Goal: Task Accomplishment & Management: Use online tool/utility

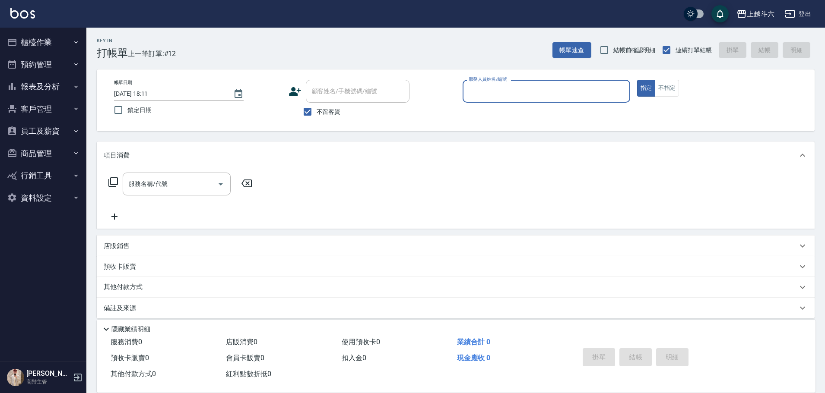
click at [575, 97] on div "服務人員姓名/編號 服務人員姓名/編號" at bounding box center [547, 96] width 168 height 32
click at [573, 92] on input "服務人員姓名/編號" at bounding box center [546, 91] width 160 height 15
type input "Rebecca瑞瑞-R"
type button "true"
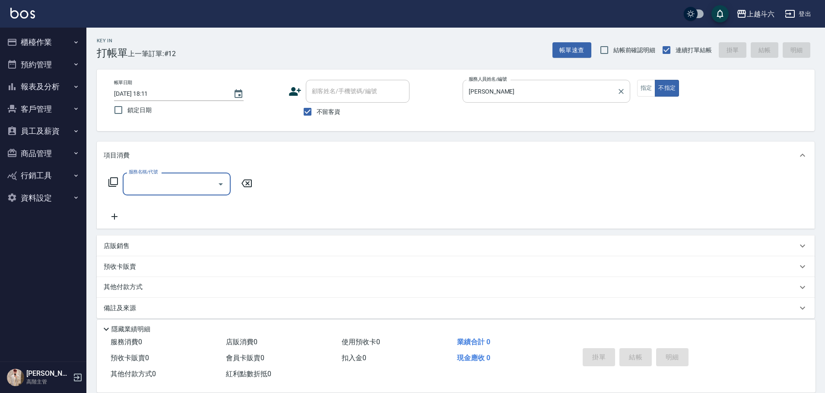
type input "e"
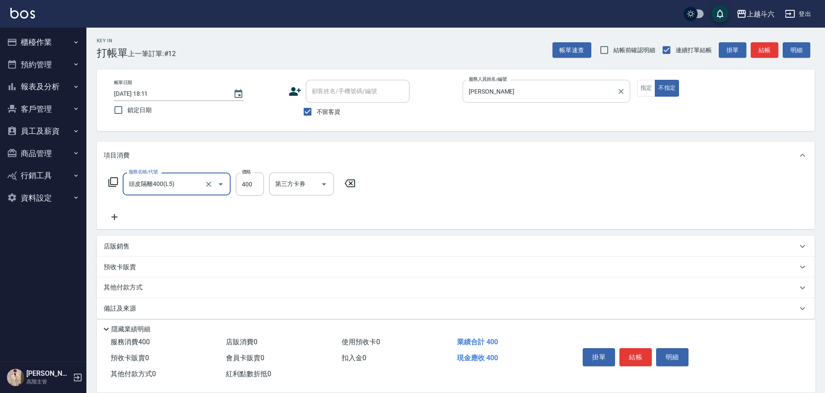
type input "頭皮隔離400(L5)"
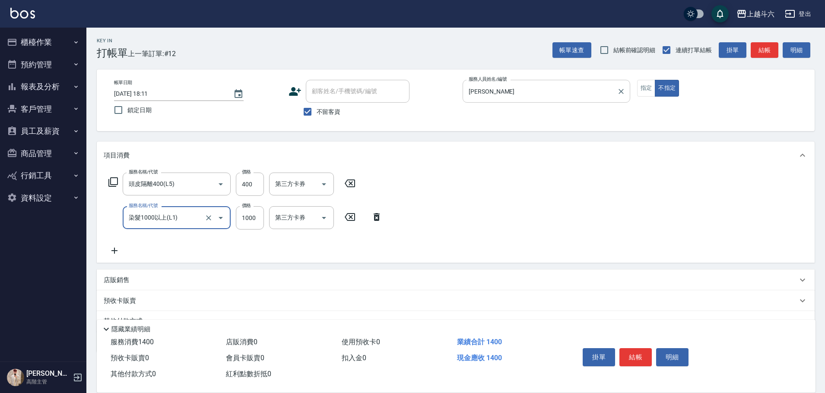
type input "染髮1000以上(L1)"
type input "2300"
type input "萱芸-32"
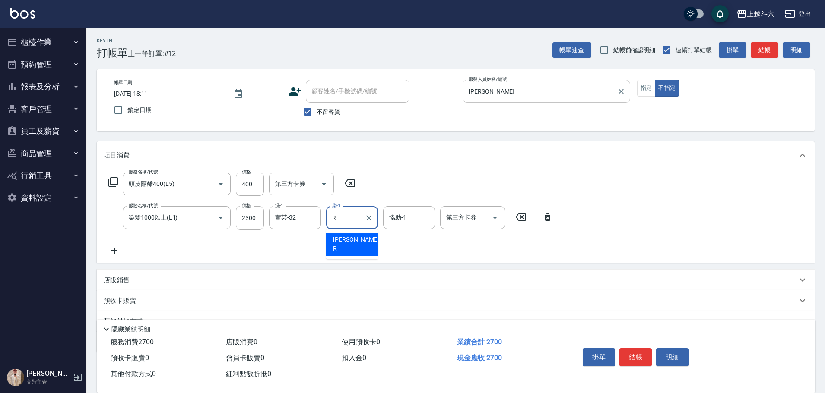
type input "Rebecca瑞瑞-R"
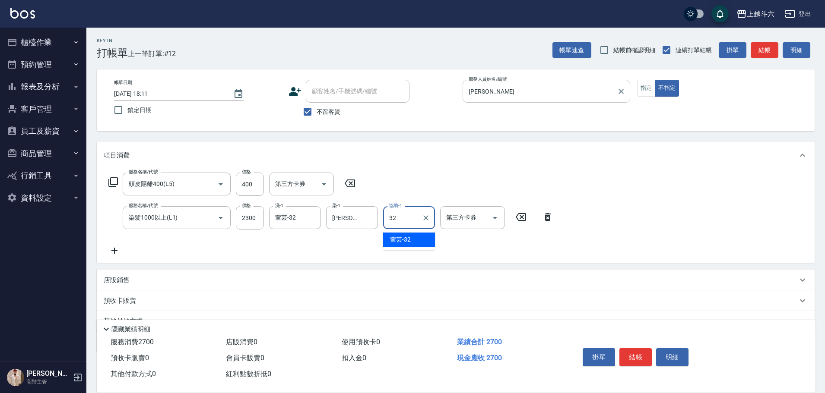
type input "萱芸-32"
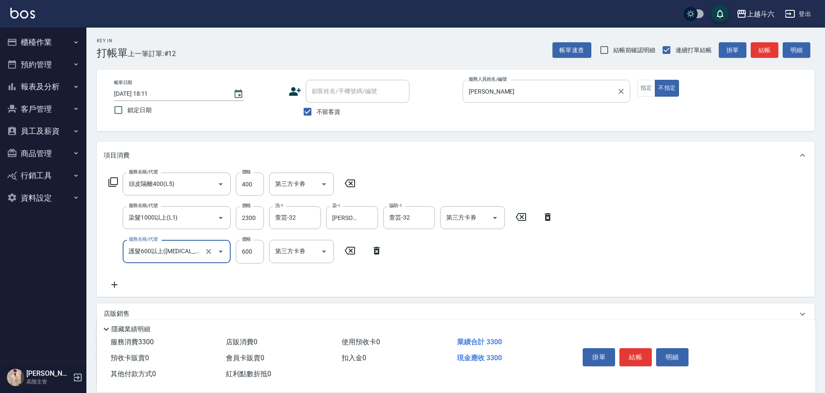
type input "護髮600以上(T3)"
type input "800"
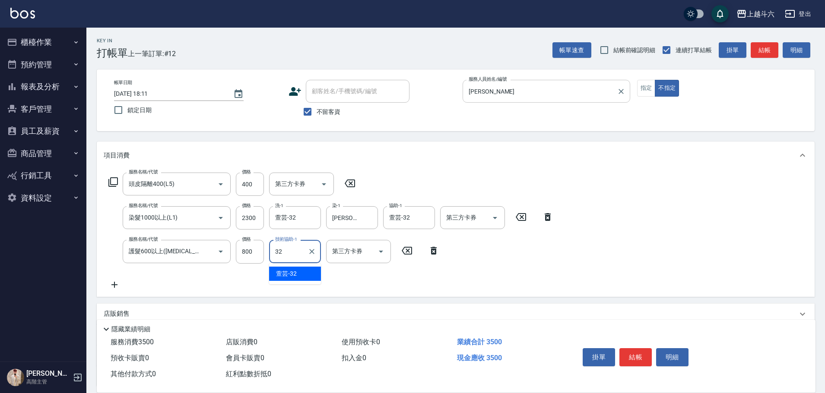
type input "萱芸-32"
click at [590, 354] on button "掛單" at bounding box center [599, 357] width 32 height 18
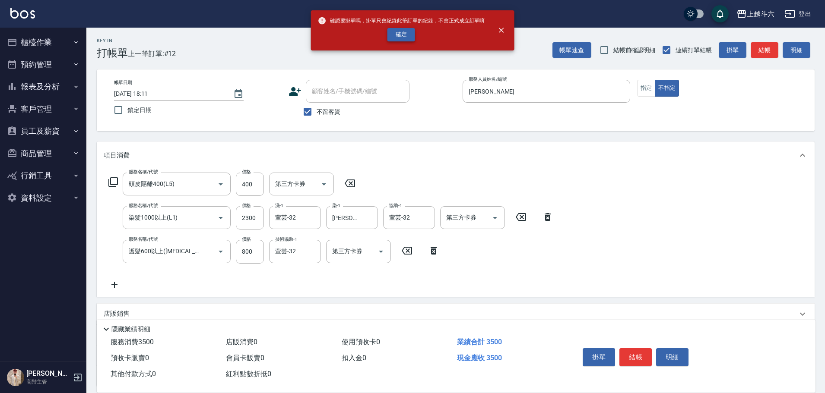
click at [399, 35] on button "確定" at bounding box center [401, 34] width 28 height 13
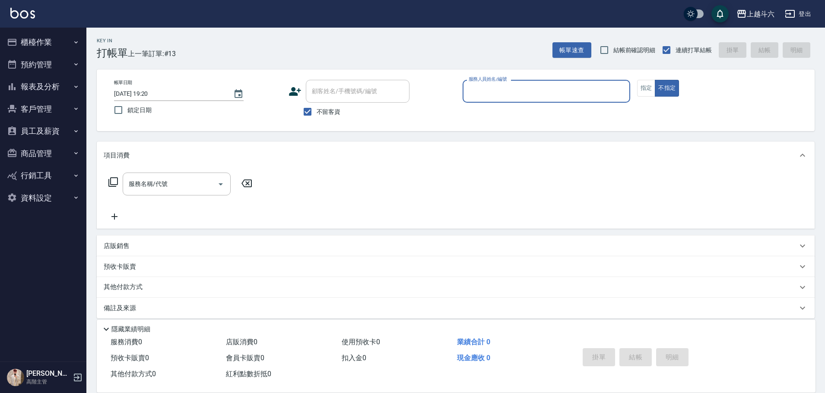
click at [520, 95] on input "服務人員姓名/編號" at bounding box center [546, 91] width 160 height 15
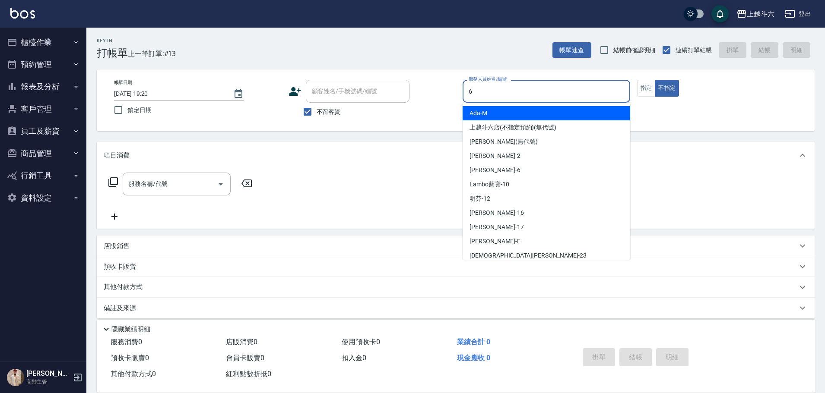
type input "紫宜-6"
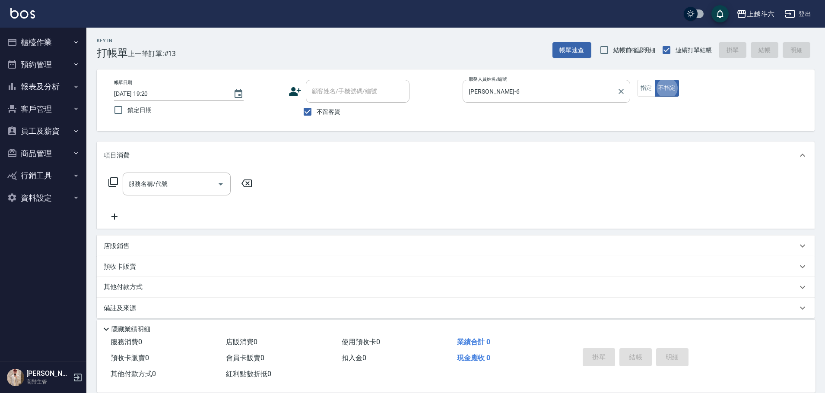
type button "false"
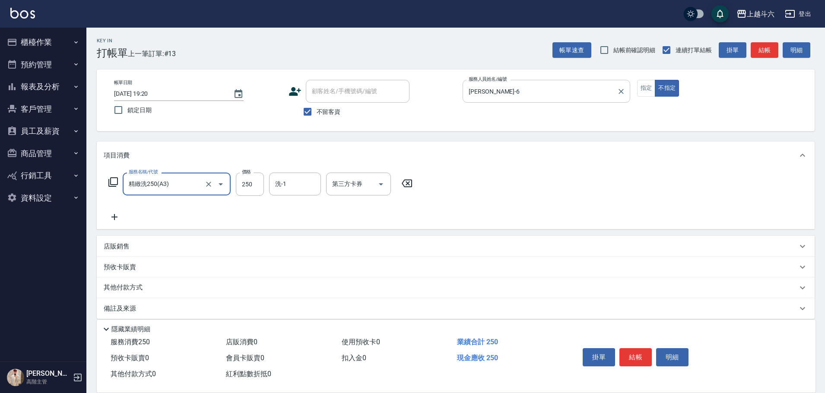
type input "3"
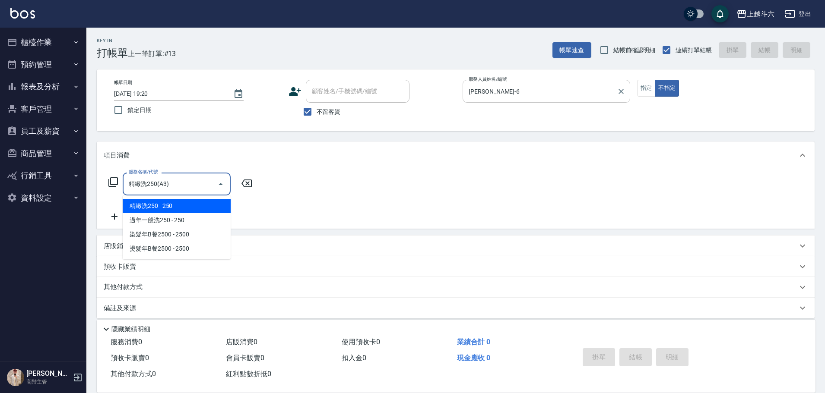
type input "精緻洗250(A3)"
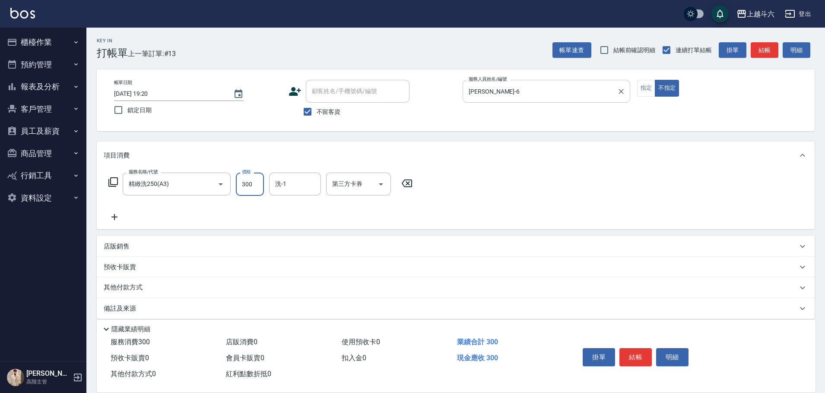
type input "300"
type input "萱芸-32"
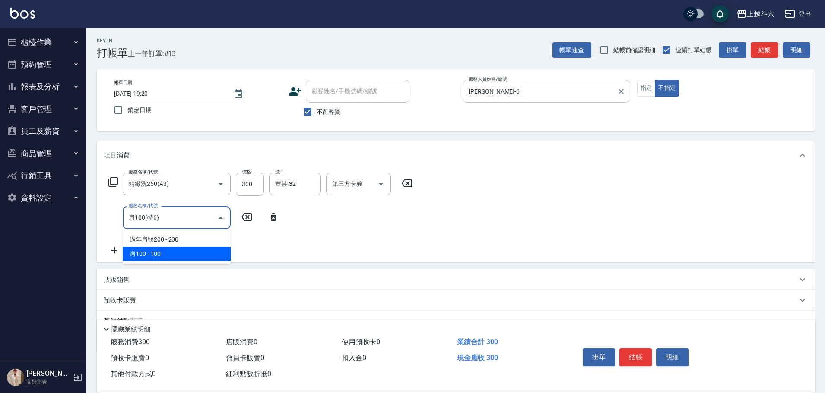
type input "肩100(特6)"
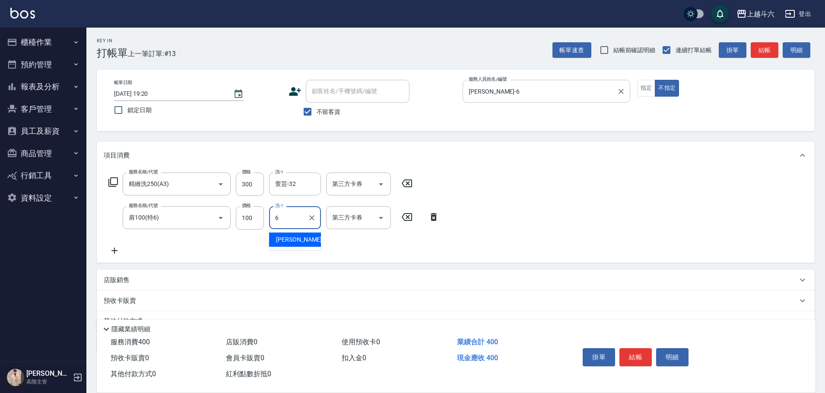
type input "紫宜-6"
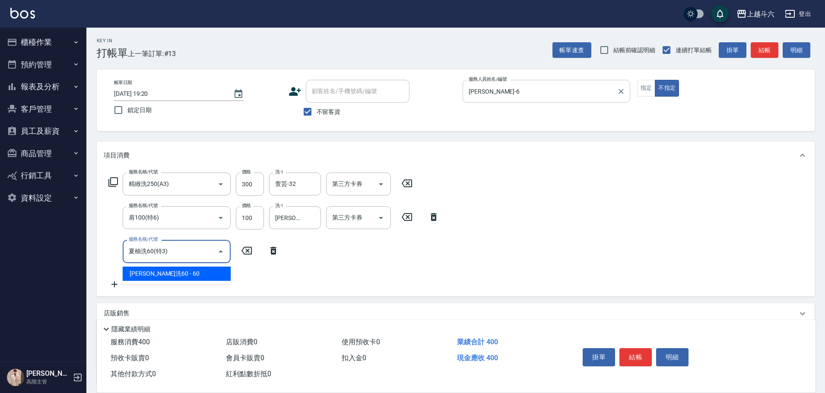
type input "夏柚洗60(特3)"
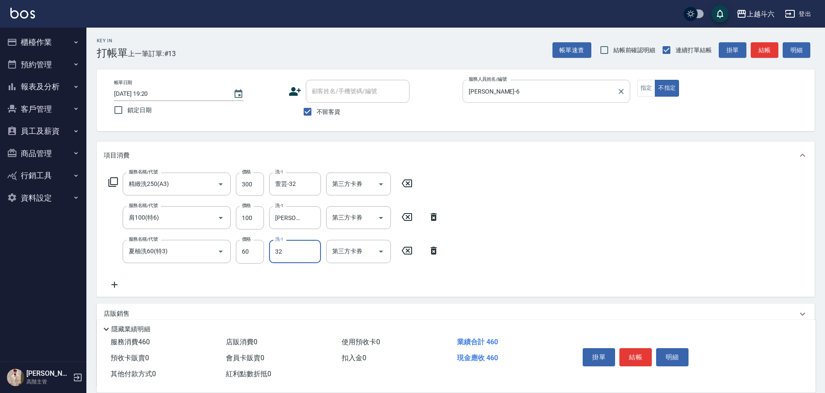
type input "萱芸-32"
click at [623, 351] on button "結帳" at bounding box center [635, 357] width 32 height 18
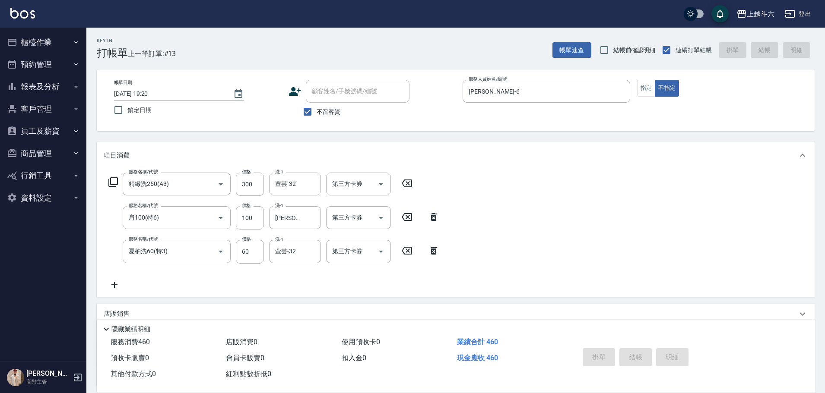
type input "[DATE] 19:21"
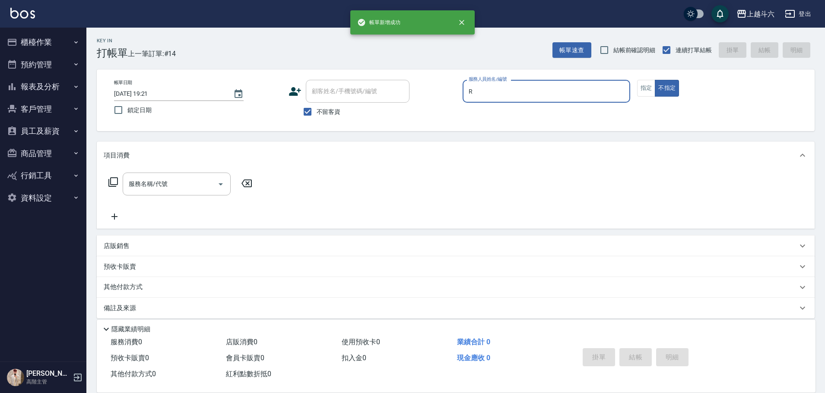
type input "Rebecca瑞瑞-R"
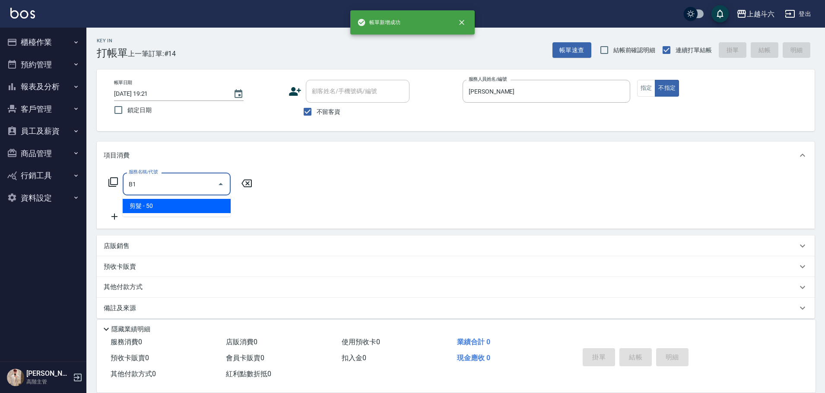
type input "剪髮(B1)"
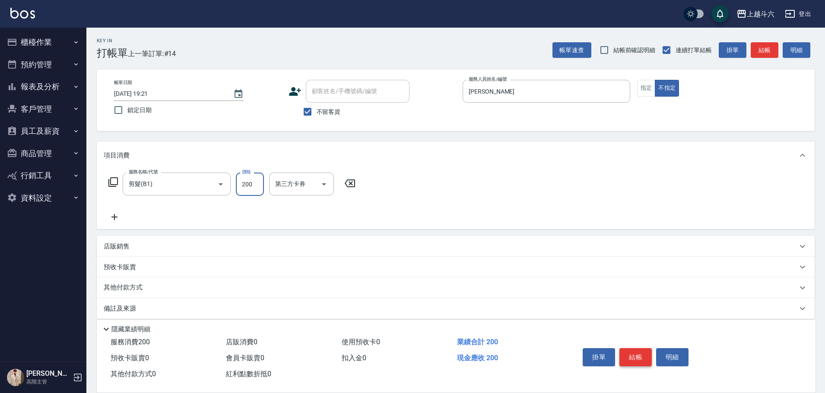
type input "200"
click at [623, 351] on button "結帳" at bounding box center [635, 357] width 32 height 18
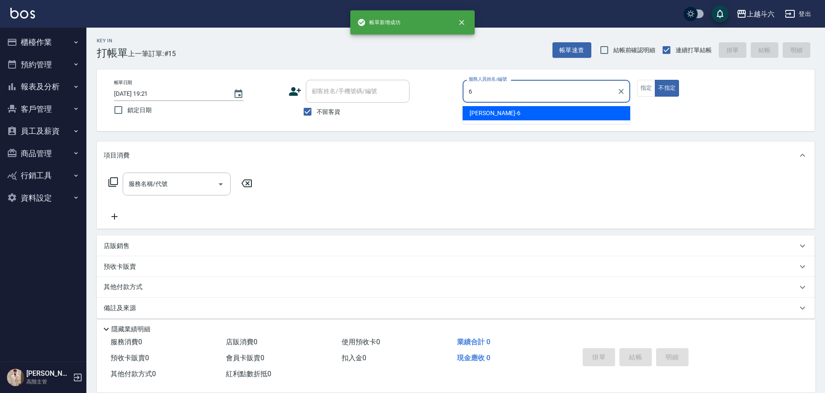
type input "紫宜-6"
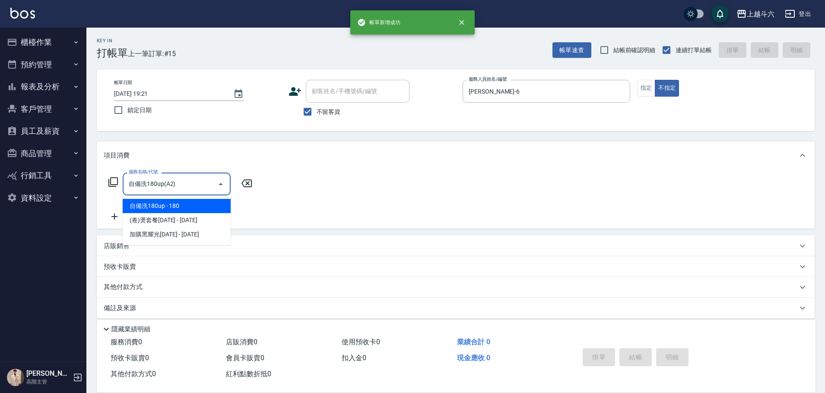
type input "自備洗180up(A2)"
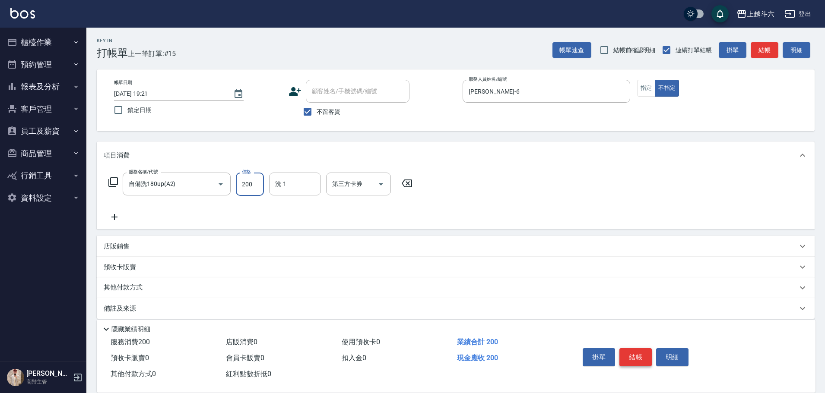
type input "200"
type input "萱芸-32"
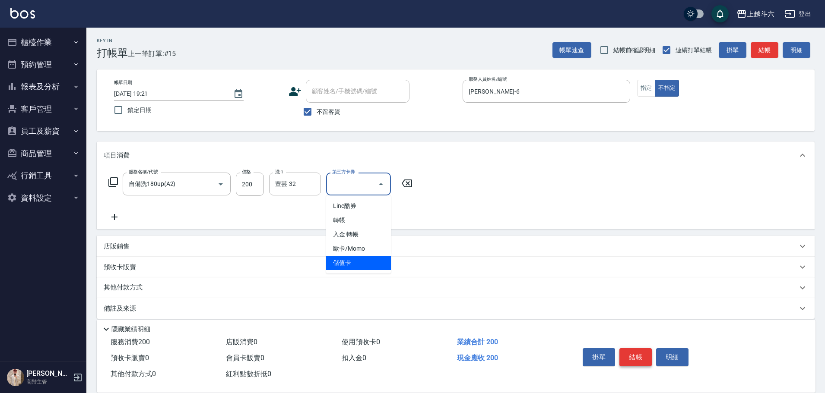
type input "儲值卡"
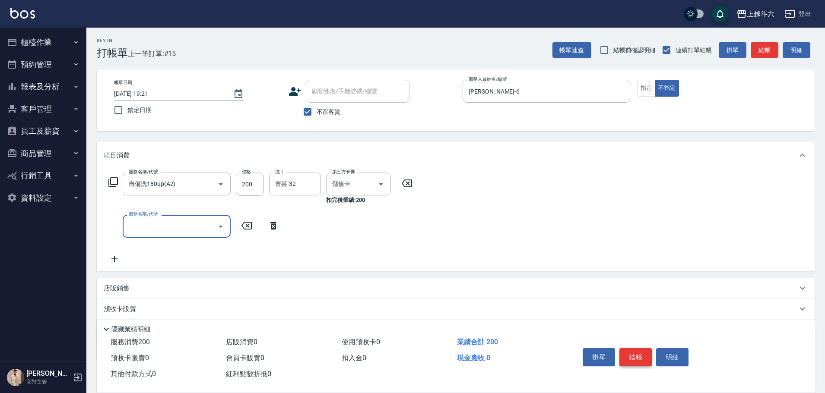
type input "ㄍ"
type input "造型50起(A9)"
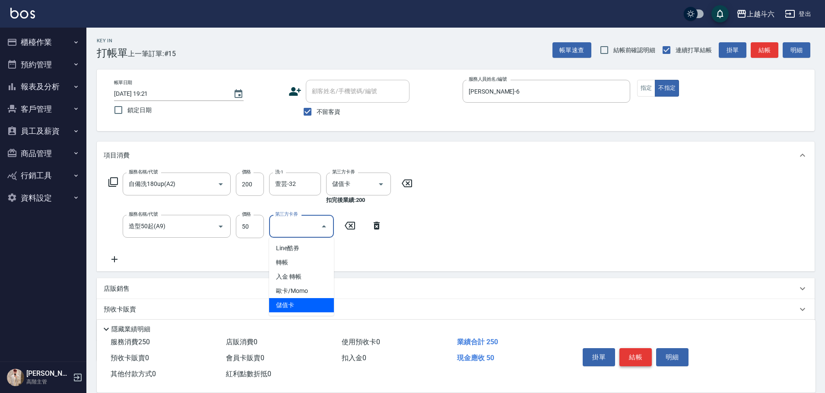
type input "儲值卡"
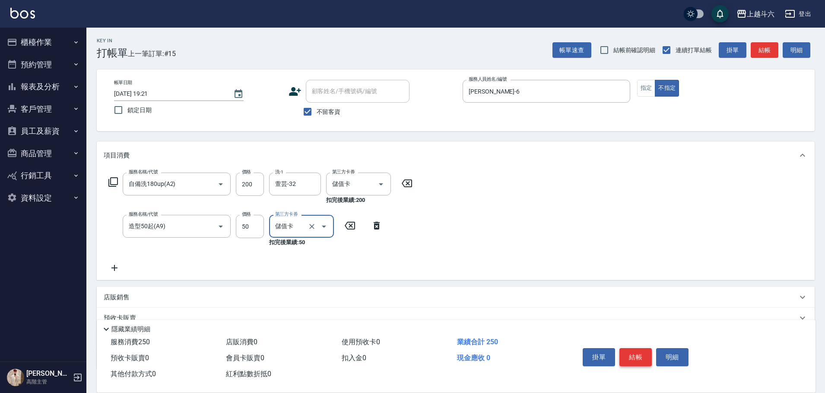
click at [623, 351] on button "結帳" at bounding box center [635, 357] width 32 height 18
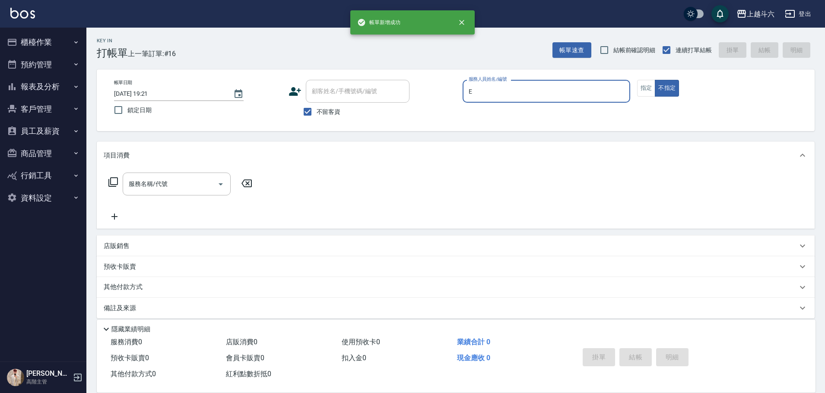
type input "Eason伊森-E"
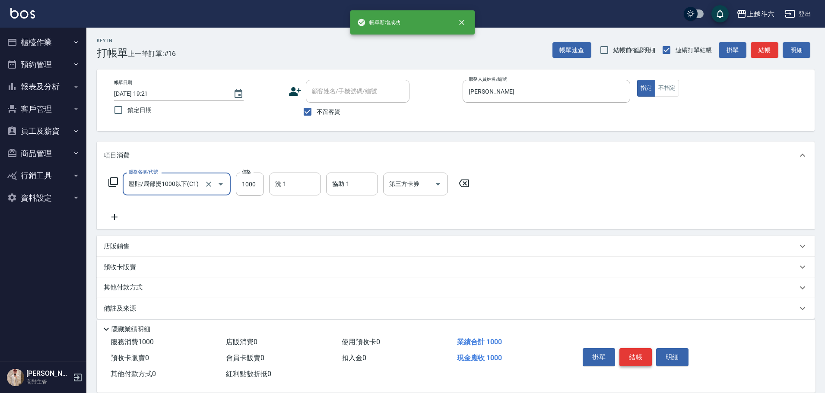
type input "壓貼/局部燙1000以下(C1)"
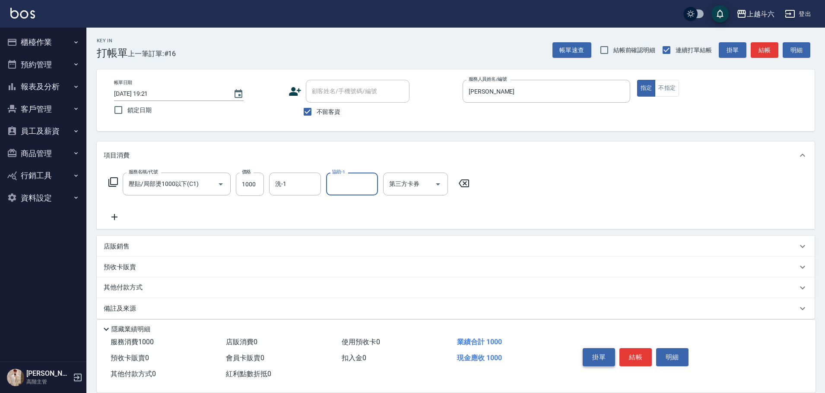
click at [601, 348] on button "掛單" at bounding box center [599, 357] width 32 height 18
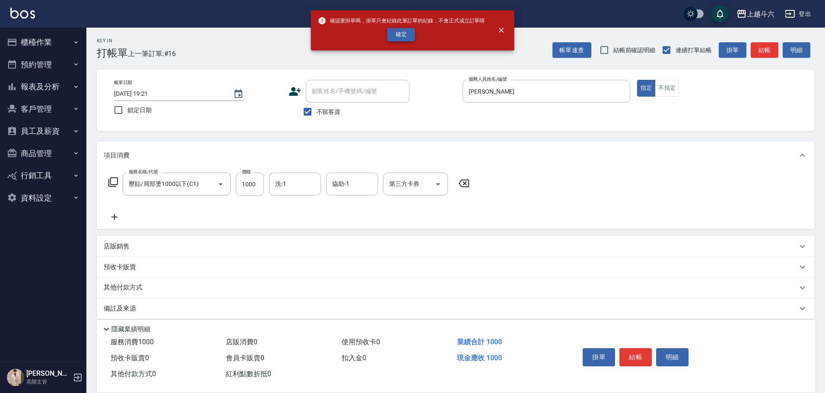
click at [400, 32] on button "確定" at bounding box center [401, 34] width 28 height 13
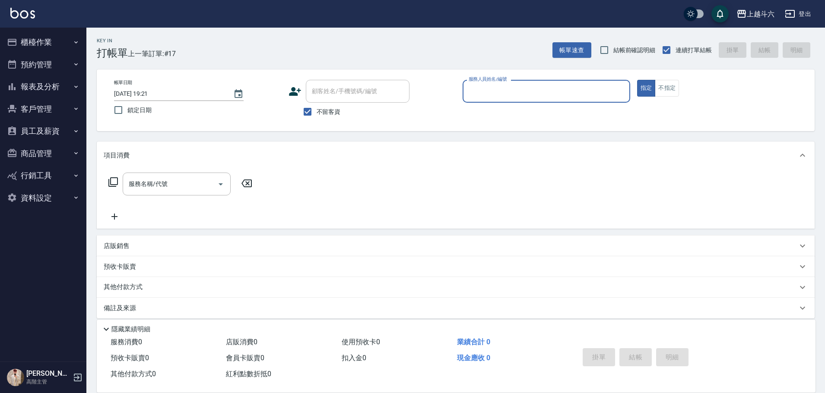
click at [45, 85] on button "報表及分析" at bounding box center [42, 87] width 79 height 22
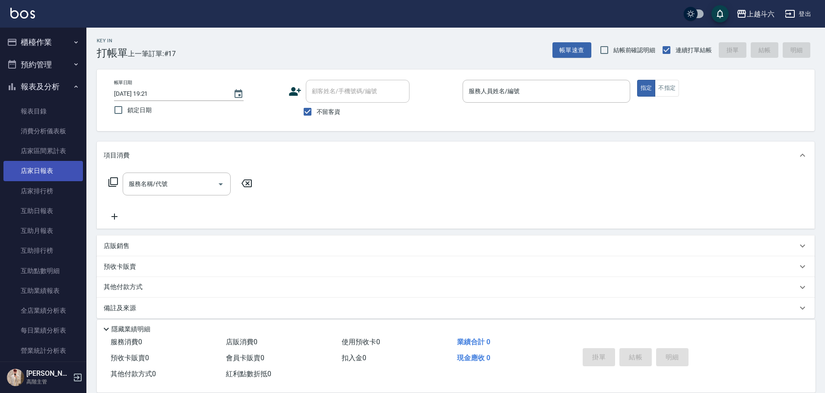
click at [56, 164] on link "店家日報表" at bounding box center [42, 171] width 79 height 20
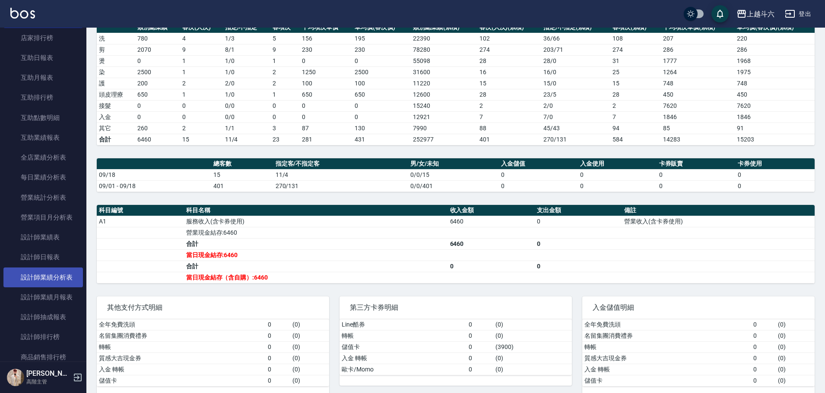
scroll to position [173, 0]
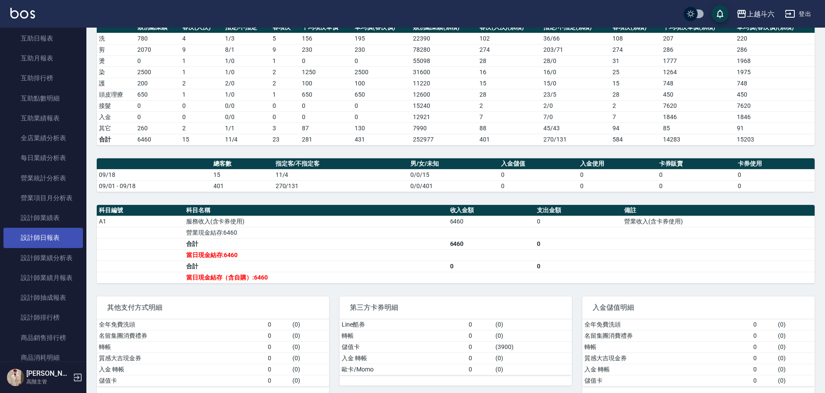
click at [61, 244] on link "設計師日報表" at bounding box center [42, 238] width 79 height 20
